Goal: Navigation & Orientation: Find specific page/section

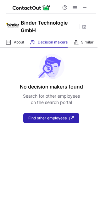
drag, startPoint x: 88, startPoint y: 7, endPoint x: 36, endPoint y: 7, distance: 51.9
click at [88, 7] on button at bounding box center [85, 8] width 8 height 8
